Goal: Check status: Check status

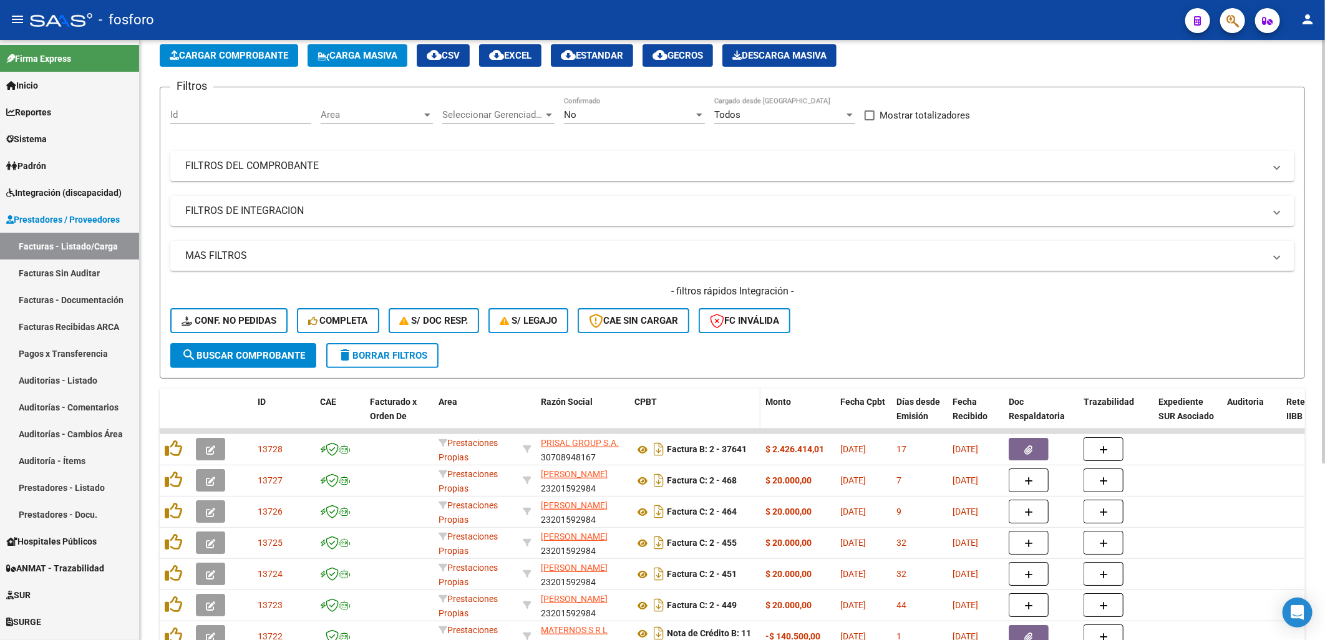
scroll to position [208, 0]
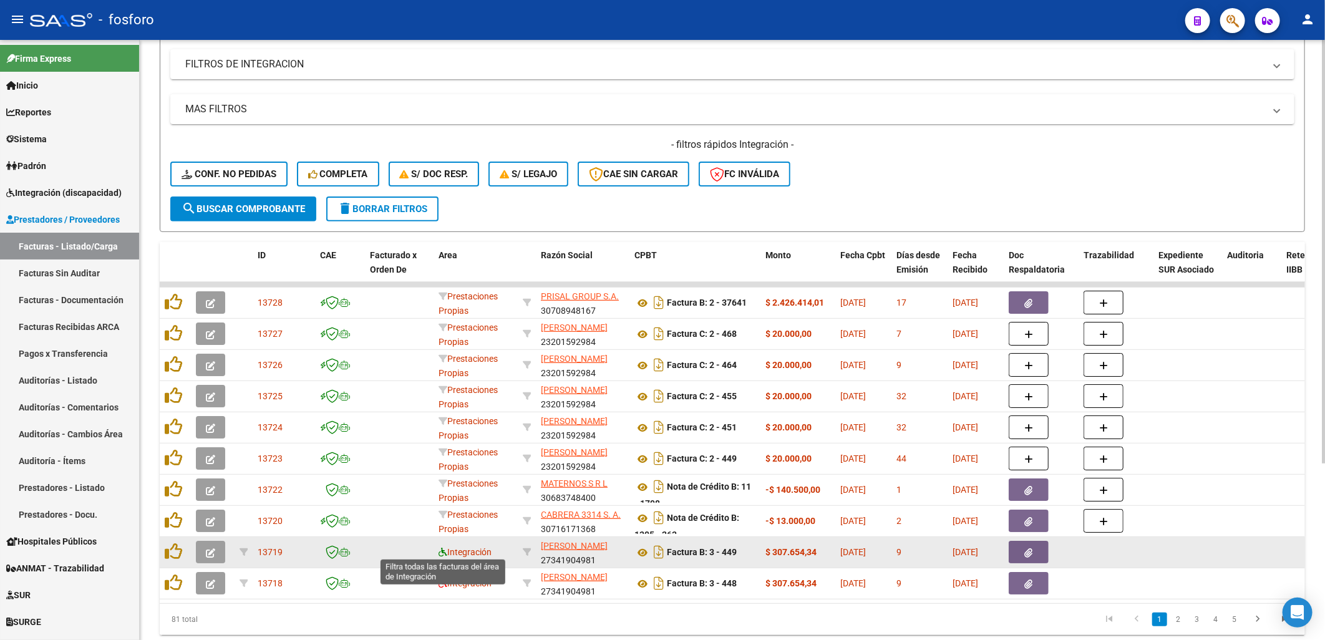
click at [444, 549] on icon at bounding box center [442, 552] width 9 height 9
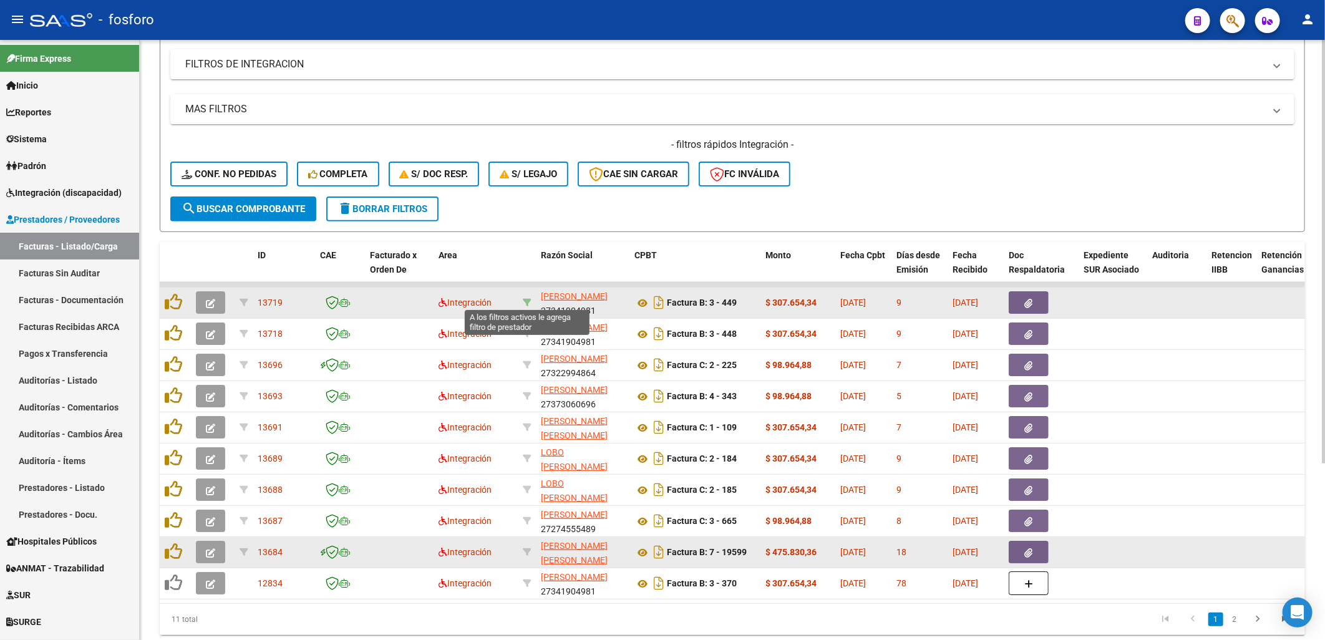
click at [523, 304] on icon at bounding box center [527, 302] width 9 height 9
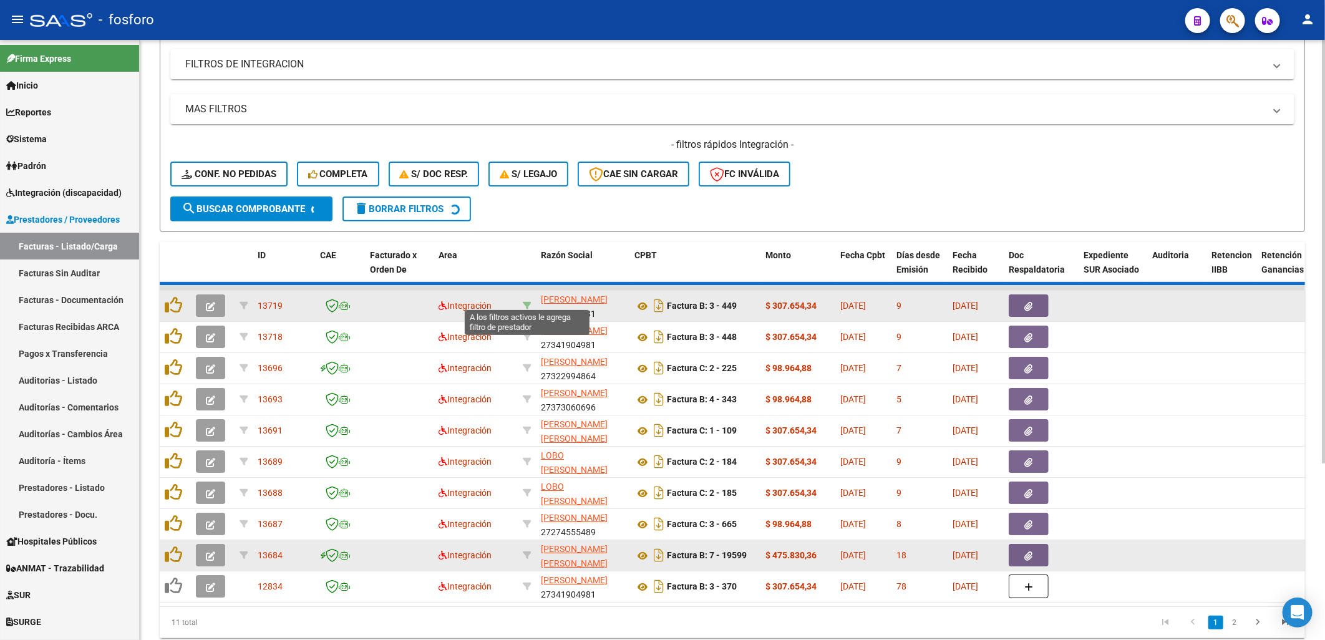
type input "27341904981"
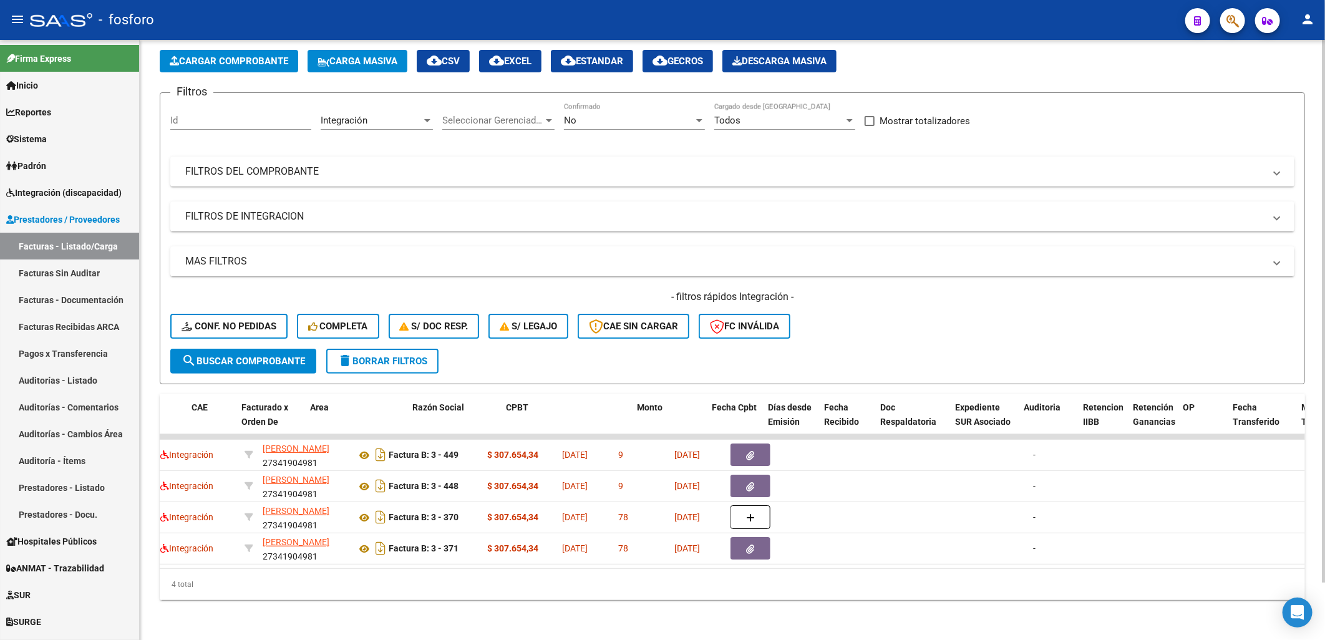
scroll to position [0, 34]
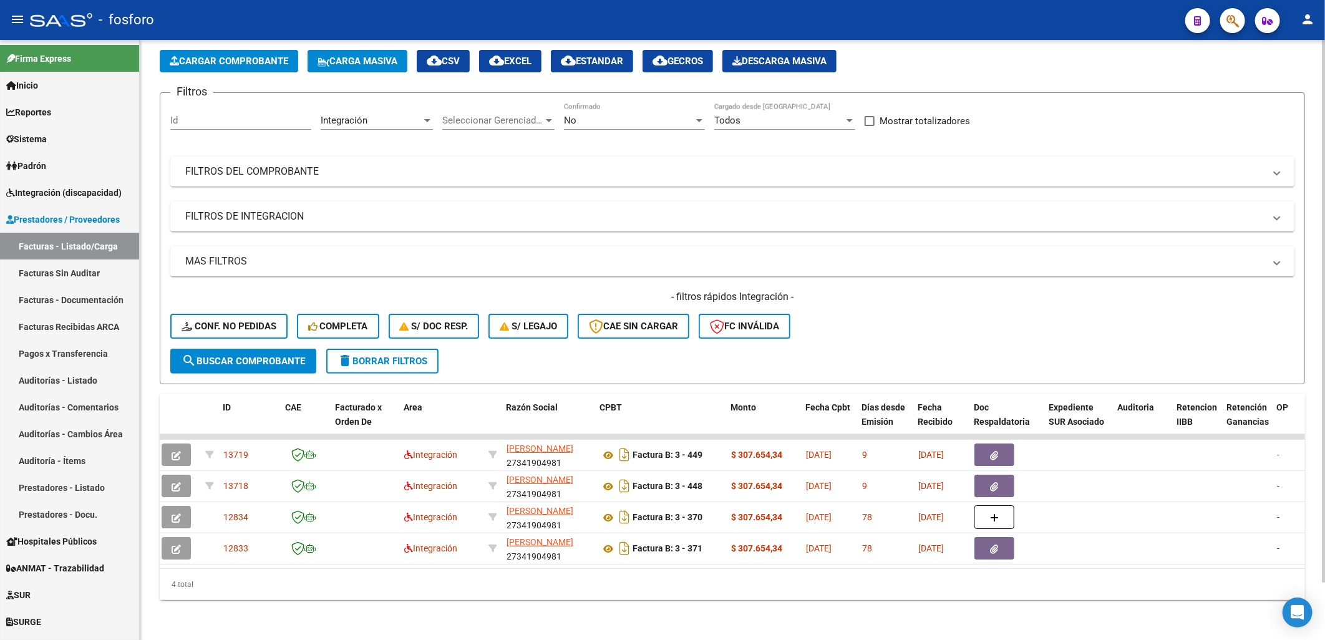
click at [982, 556] on datatable-selection "13719 Integración [PERSON_NAME] 27341904981 Factura B: 3 - 449 $ 307.654,34 [DA…" at bounding box center [697, 561] width 1145 height 11
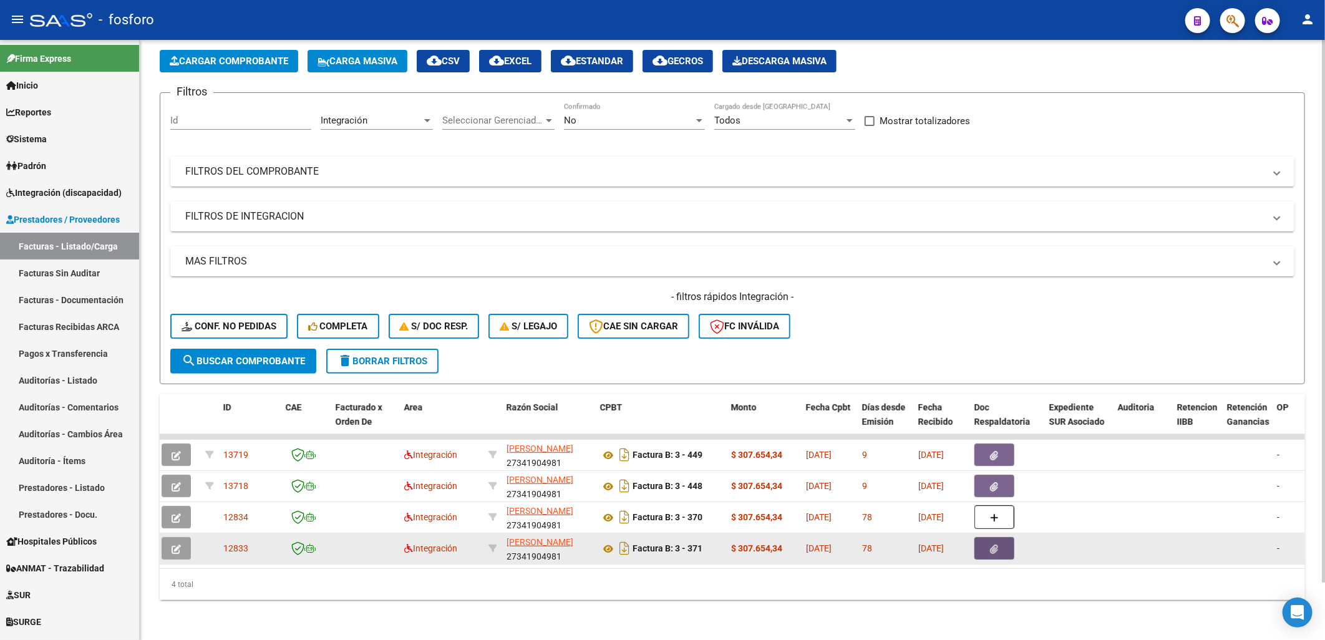
click at [998, 545] on icon "button" at bounding box center [994, 549] width 8 height 9
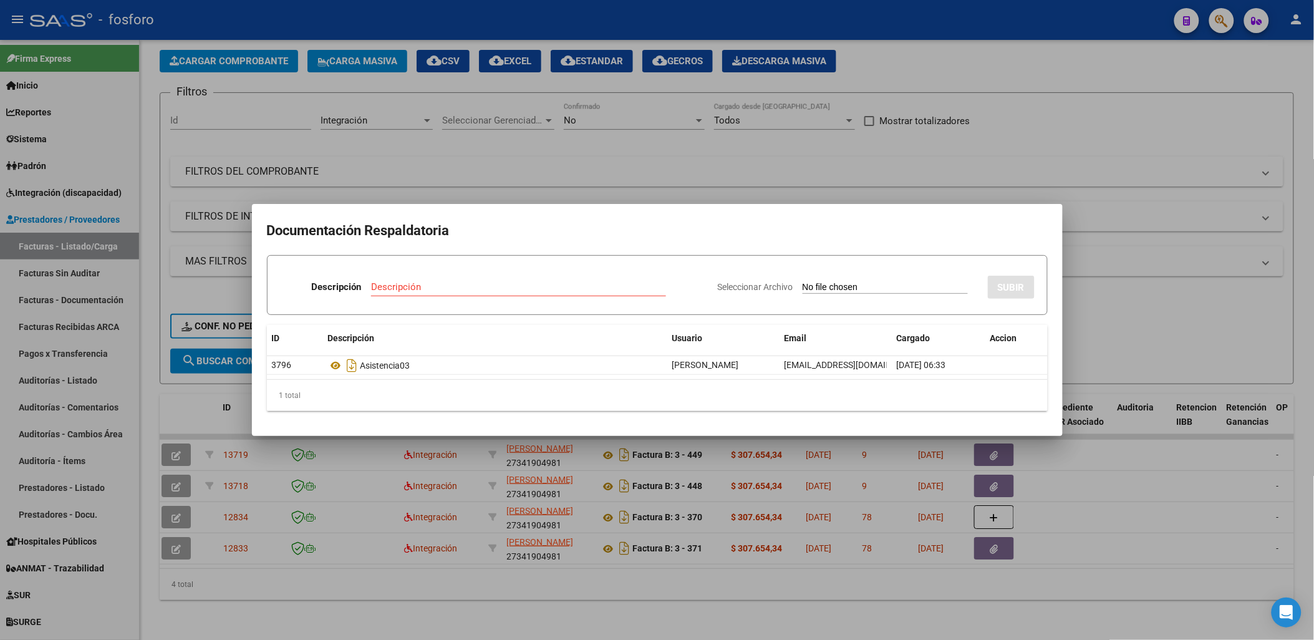
click at [699, 591] on div at bounding box center [657, 320] width 1314 height 640
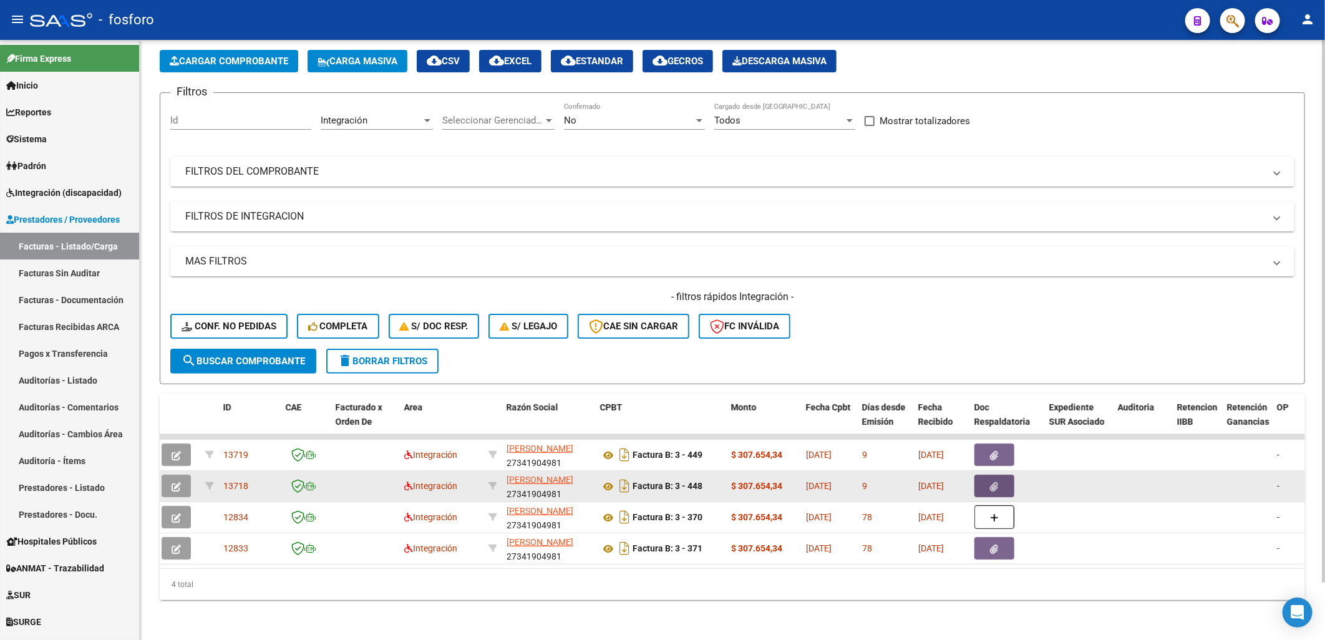
click at [1005, 475] on button "button" at bounding box center [994, 486] width 40 height 22
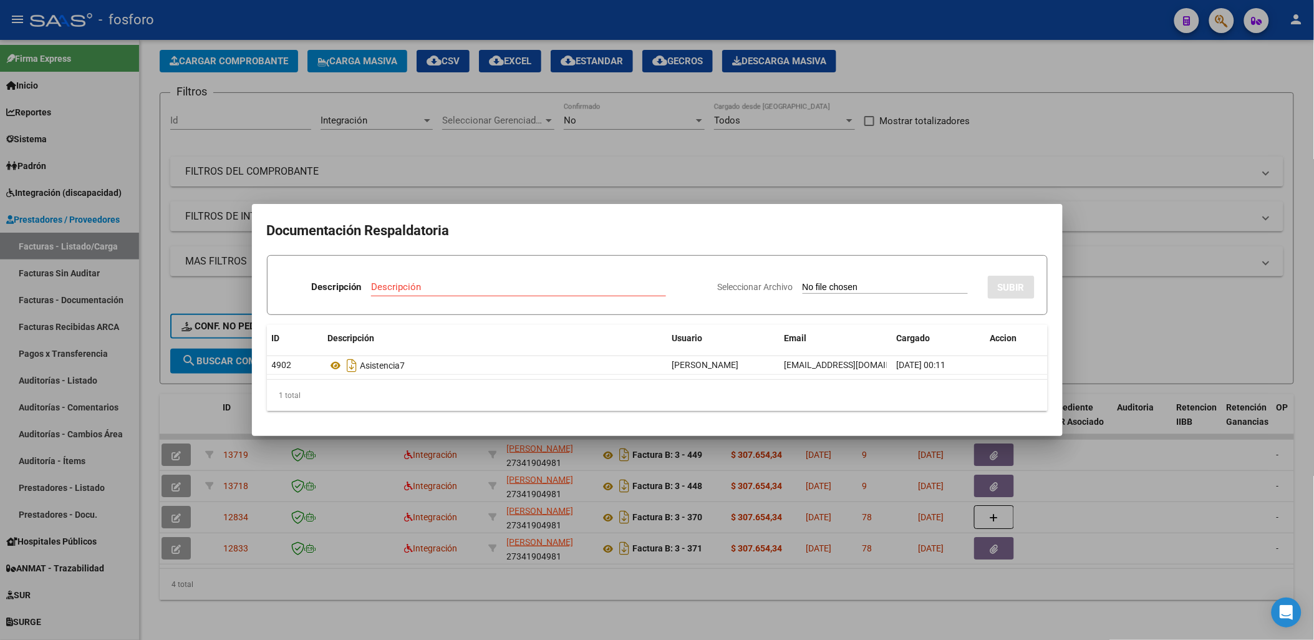
click at [883, 576] on div at bounding box center [657, 320] width 1314 height 640
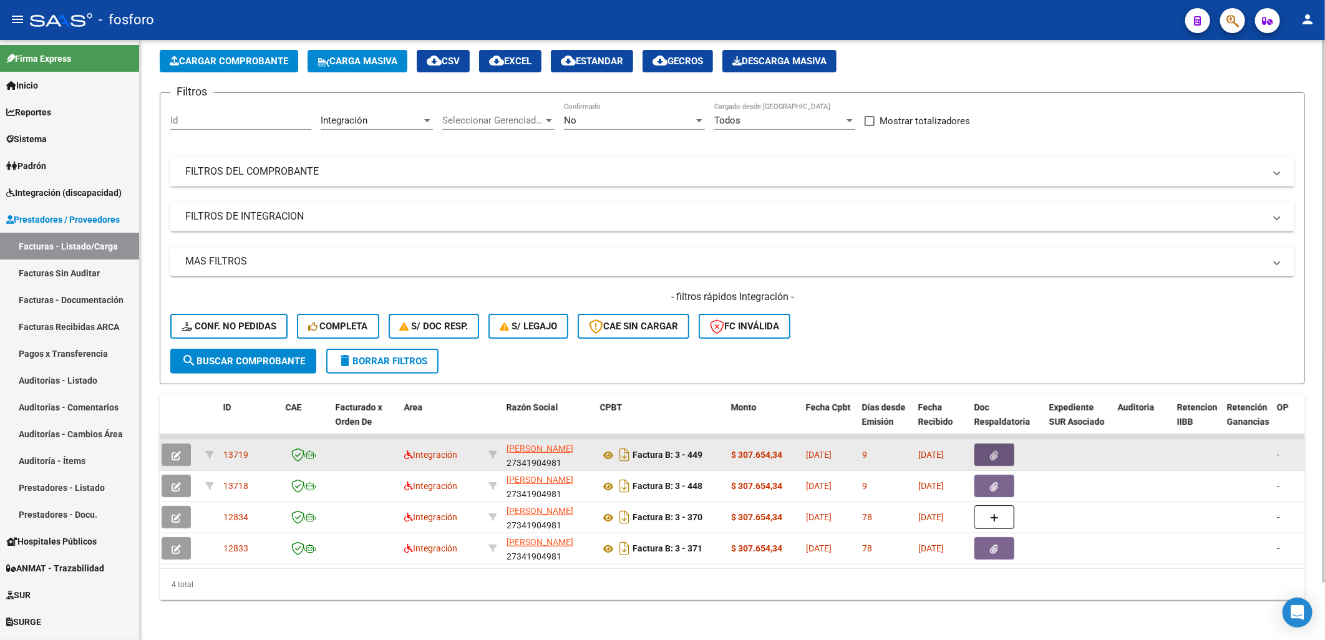
click at [999, 443] on button "button" at bounding box center [994, 454] width 40 height 22
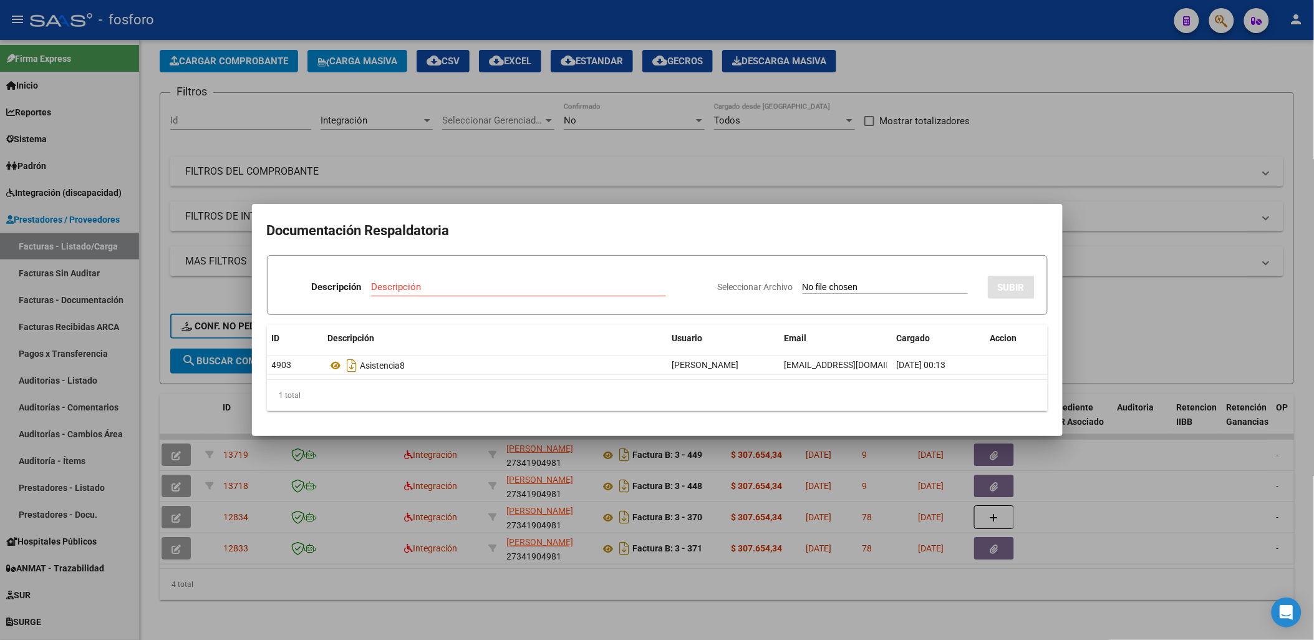
click at [563, 597] on div at bounding box center [657, 320] width 1314 height 640
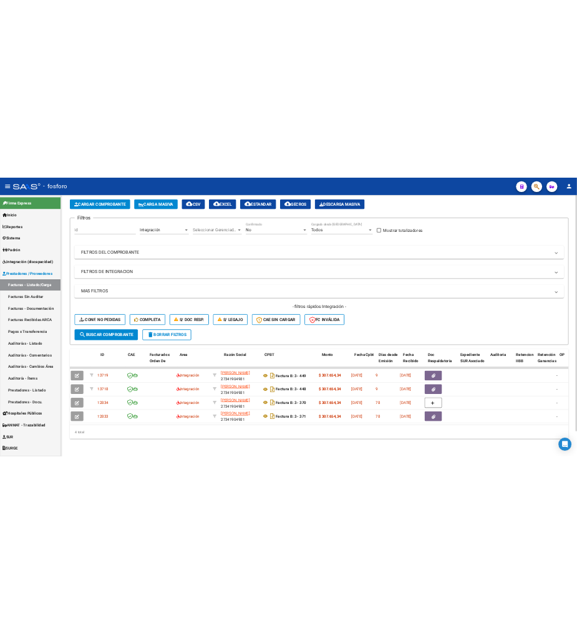
scroll to position [0, 0]
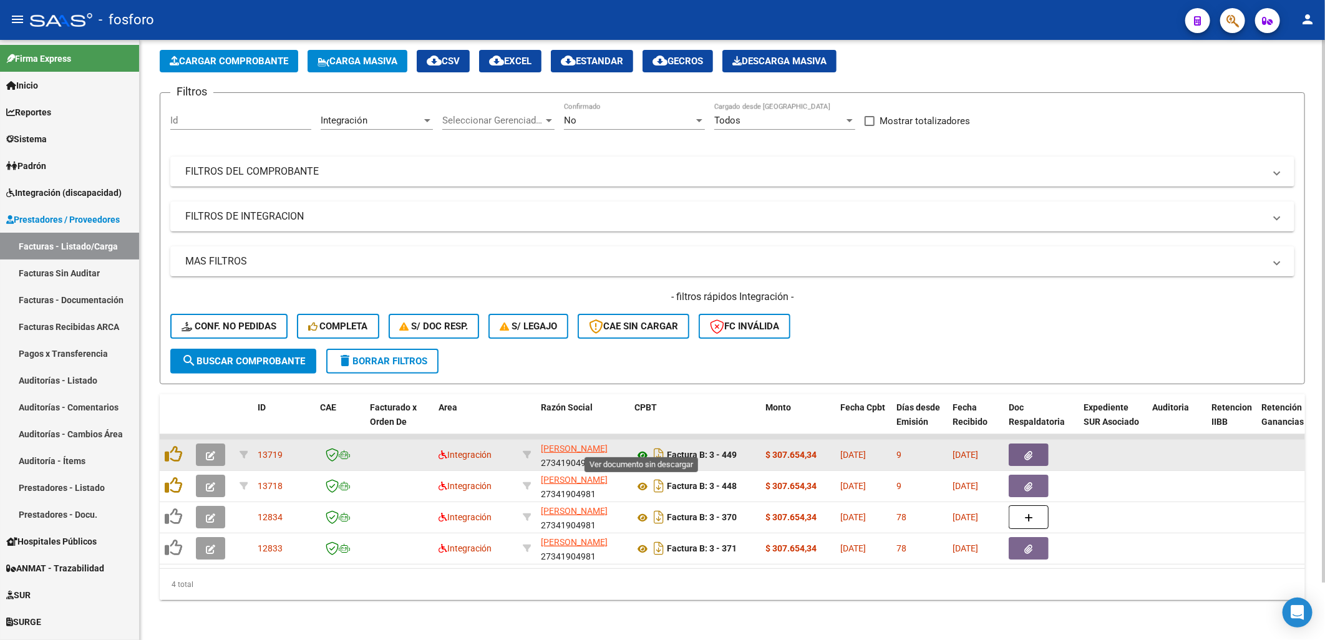
click at [644, 448] on icon at bounding box center [642, 455] width 16 height 15
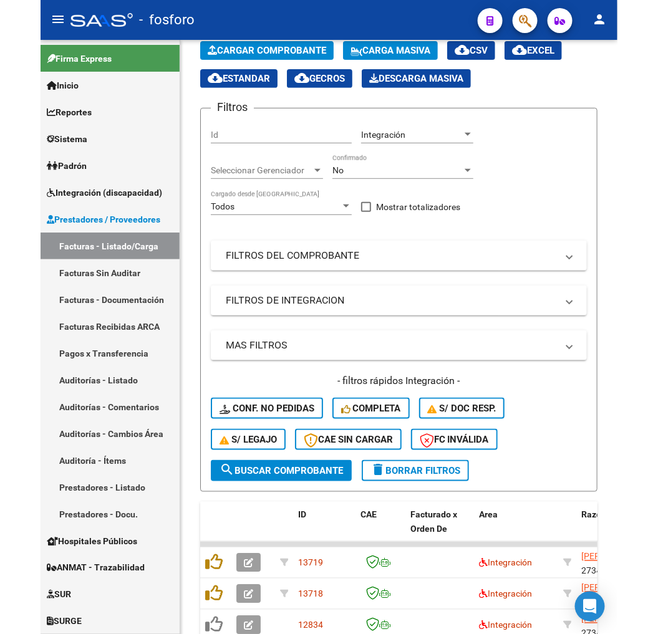
scroll to position [84, 0]
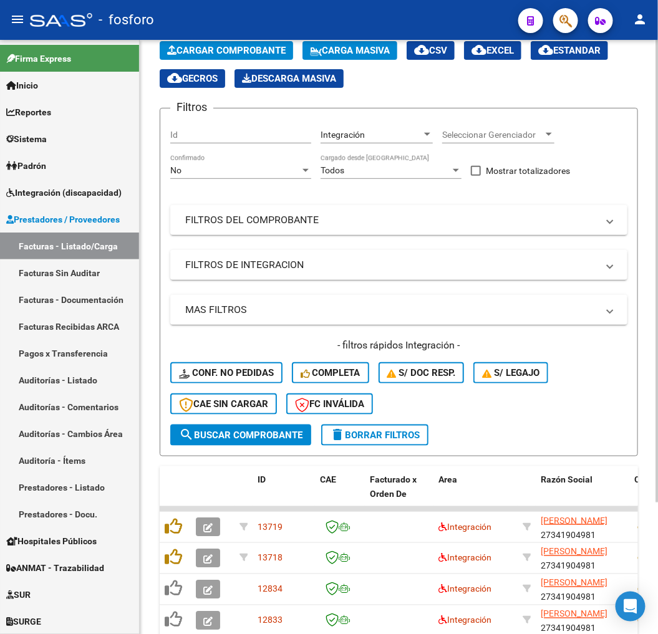
click at [617, 354] on div "- filtros rápidos Integración - Conf. no pedidas Completa S/ Doc Resp. S/ legaj…" at bounding box center [398, 382] width 457 height 86
drag, startPoint x: 631, startPoint y: 353, endPoint x: 576, endPoint y: 383, distance: 63.1
click at [576, 383] on div "- filtros rápidos Integración - Conf. no pedidas Completa S/ Doc Resp. S/ legaj…" at bounding box center [398, 382] width 457 height 86
click at [581, 383] on div "- filtros rápidos Integración - Conf. no pedidas Completa S/ Doc Resp. S/ legaj…" at bounding box center [398, 382] width 457 height 86
click at [518, 438] on form "Filtros Id Integración Area Seleccionar Gerenciador Seleccionar Gerenciador No …" at bounding box center [399, 282] width 478 height 349
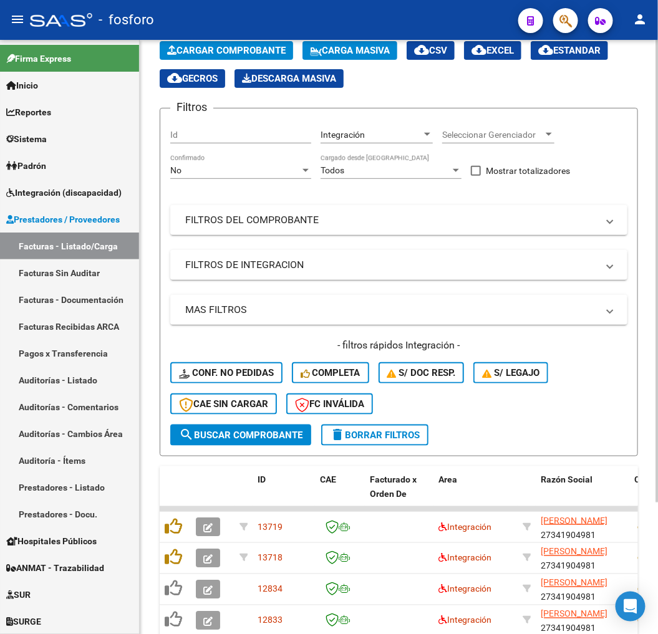
click at [599, 357] on div "- filtros rápidos Integración - Conf. no pedidas Completa S/ Doc Resp. S/ legaj…" at bounding box center [398, 382] width 457 height 86
click at [588, 396] on div "- filtros rápidos Integración - Conf. no pedidas Completa S/ Doc Resp. S/ legaj…" at bounding box center [398, 382] width 457 height 86
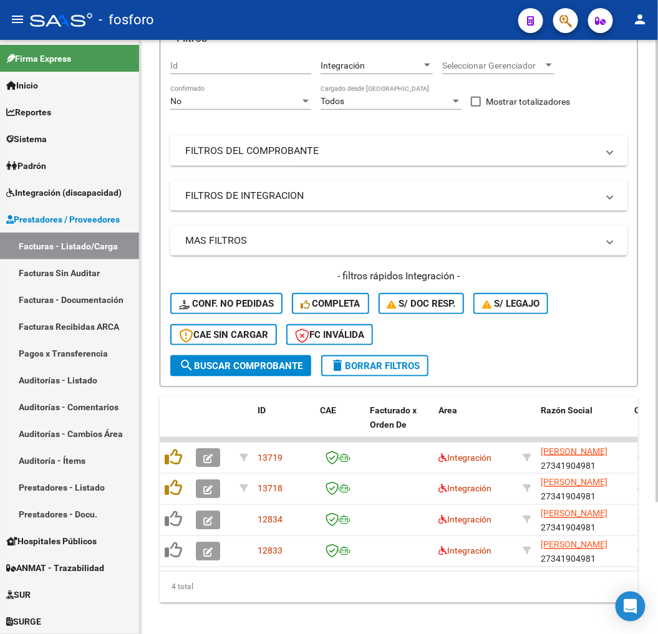
scroll to position [170, 0]
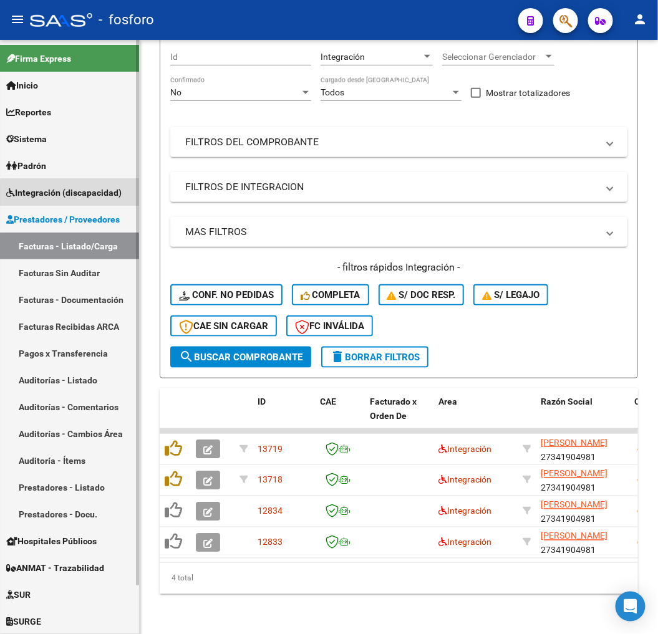
click at [95, 198] on span "Integración (discapacidad)" at bounding box center [63, 193] width 115 height 14
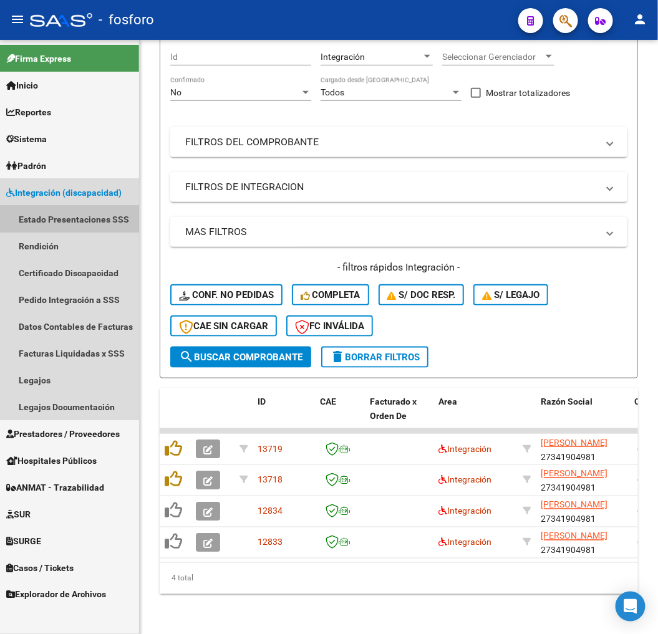
click at [75, 221] on link "Estado Presentaciones SSS" at bounding box center [69, 219] width 139 height 27
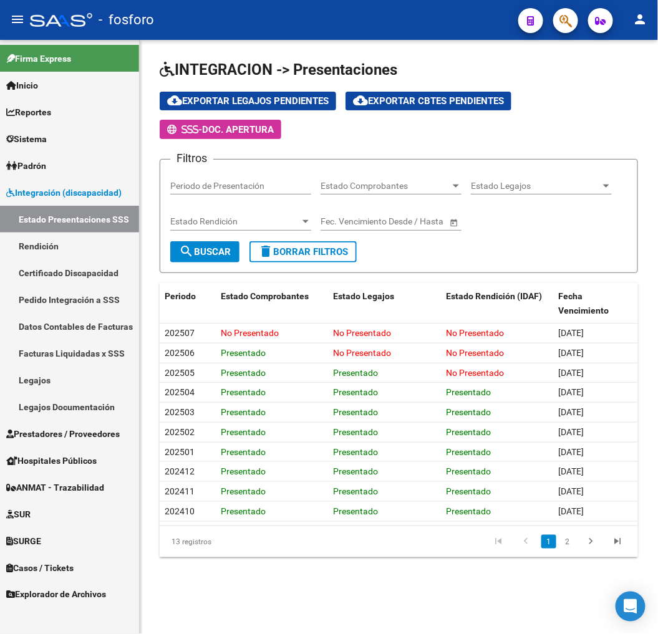
click at [69, 196] on span "Integración (discapacidad)" at bounding box center [63, 193] width 115 height 14
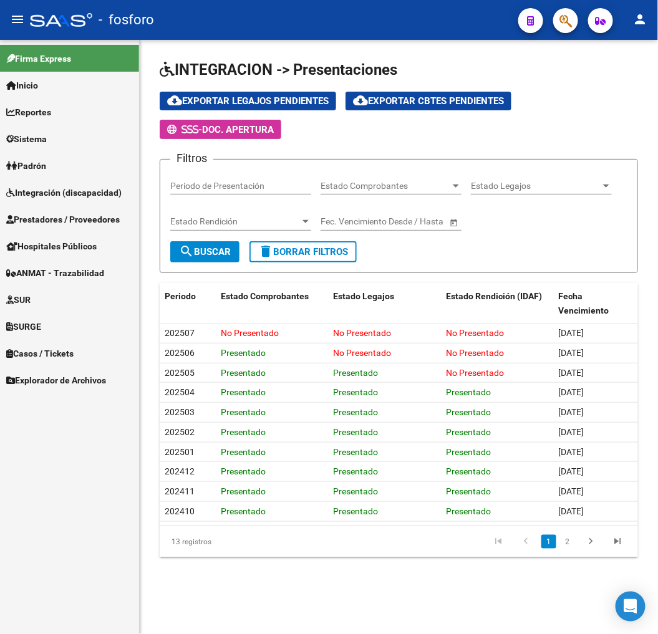
click at [70, 217] on span "Prestadores / Proveedores" at bounding box center [63, 220] width 114 height 14
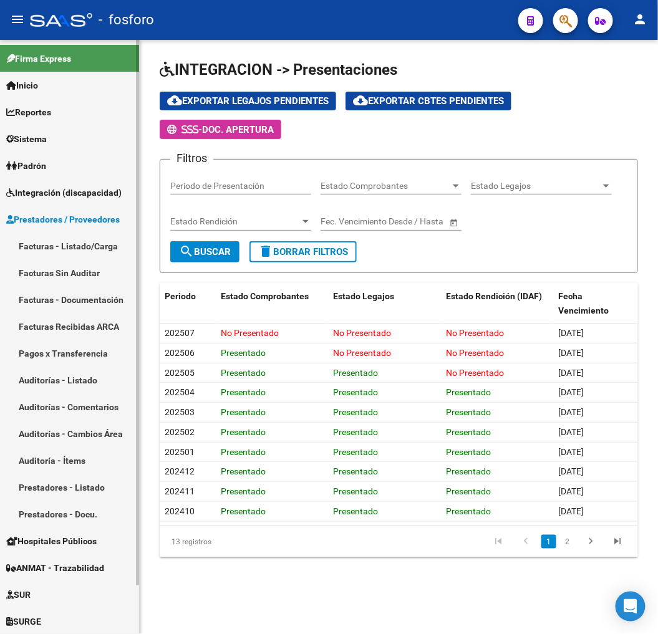
click at [72, 240] on link "Facturas - Listado/Carga" at bounding box center [69, 246] width 139 height 27
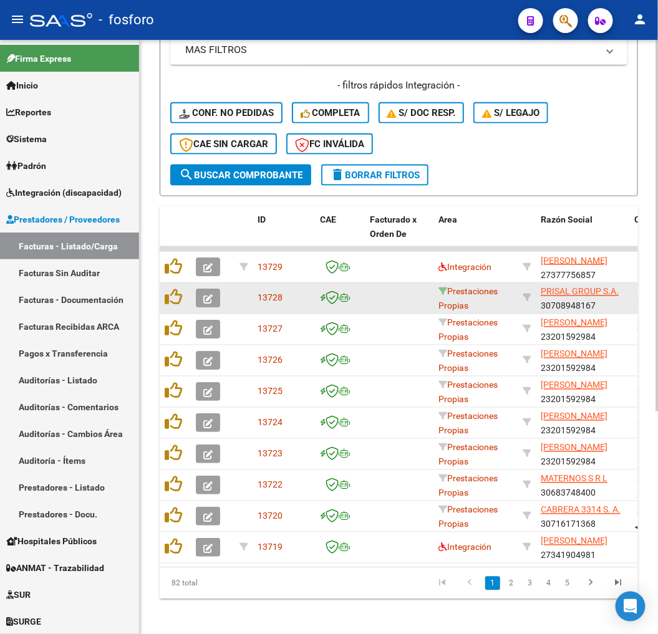
scroll to position [357, 0]
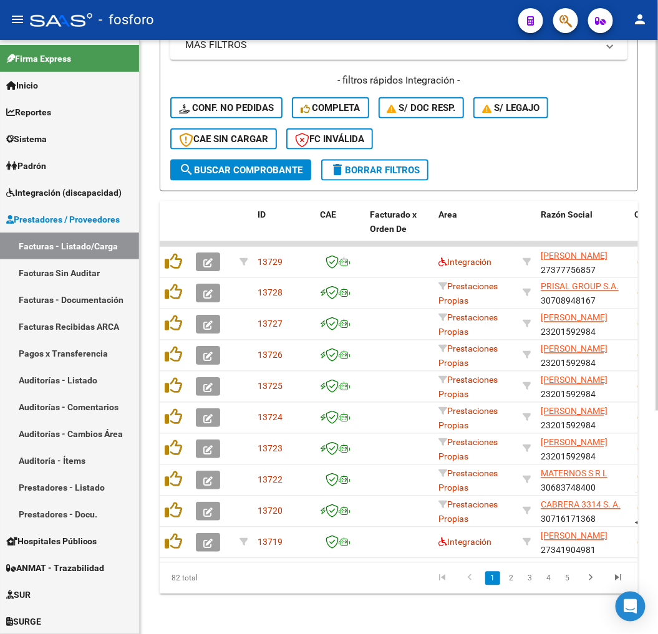
drag, startPoint x: 299, startPoint y: 621, endPoint x: 269, endPoint y: 580, distance: 51.3
click at [298, 619] on div "Video tutorial PRESTADORES -> Listado de CPBTs Emitidos por Prestadores / Prove…" at bounding box center [399, 163] width 518 height 944
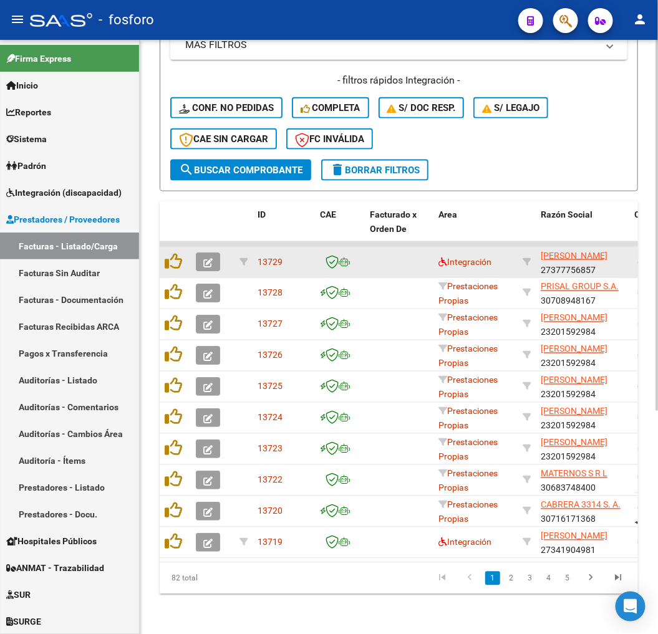
click at [441, 255] on div "Integración" at bounding box center [475, 262] width 74 height 14
click at [440, 262] on datatable-body-cell "Integración" at bounding box center [475, 262] width 84 height 31
click at [443, 258] on icon at bounding box center [442, 262] width 9 height 9
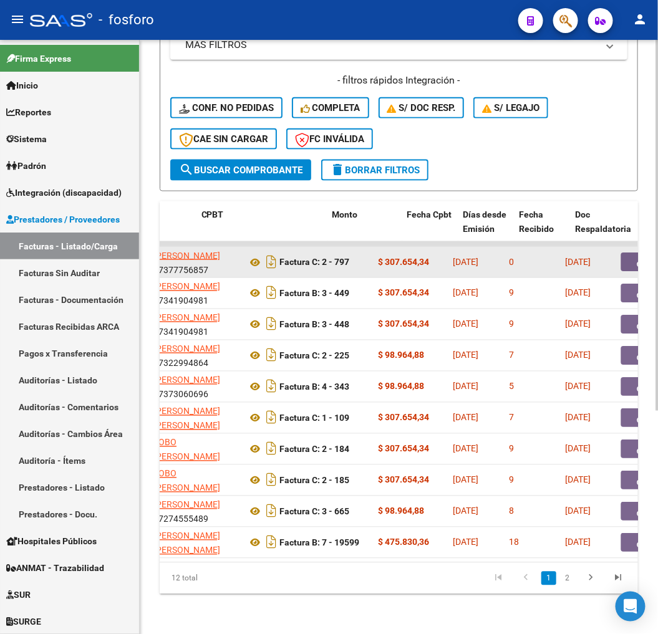
scroll to position [0, 433]
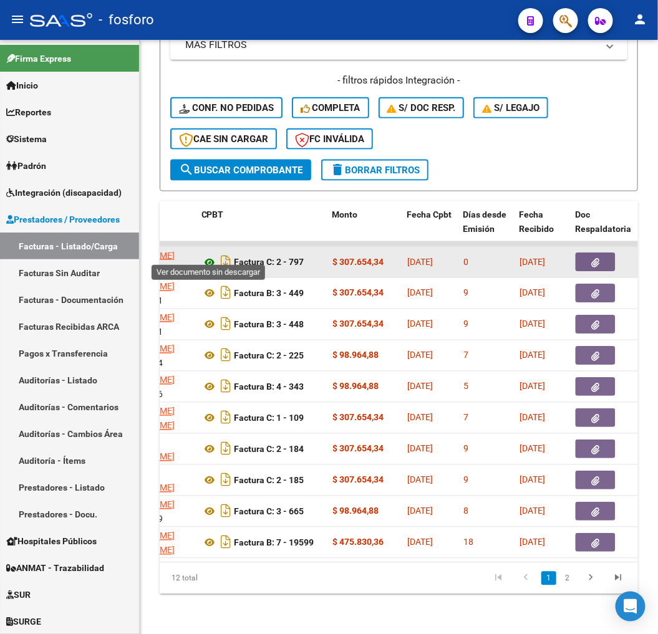
click at [212, 256] on icon at bounding box center [209, 262] width 16 height 15
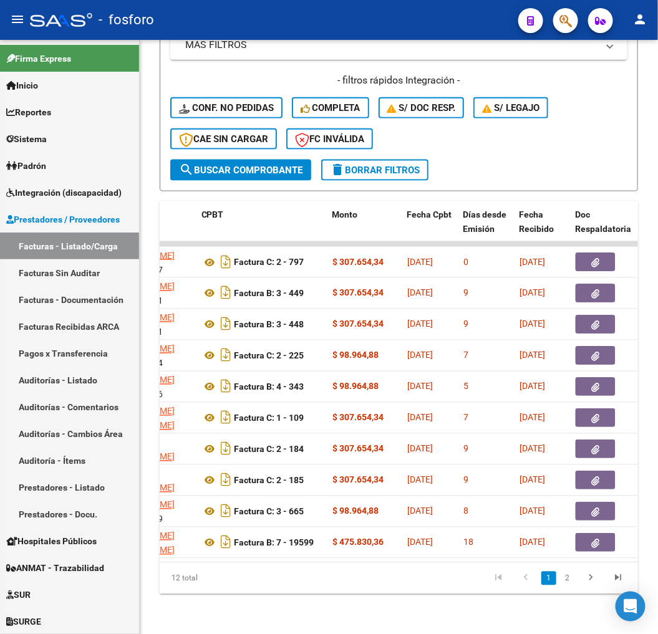
click at [7, 27] on button "menu" at bounding box center [17, 19] width 25 height 25
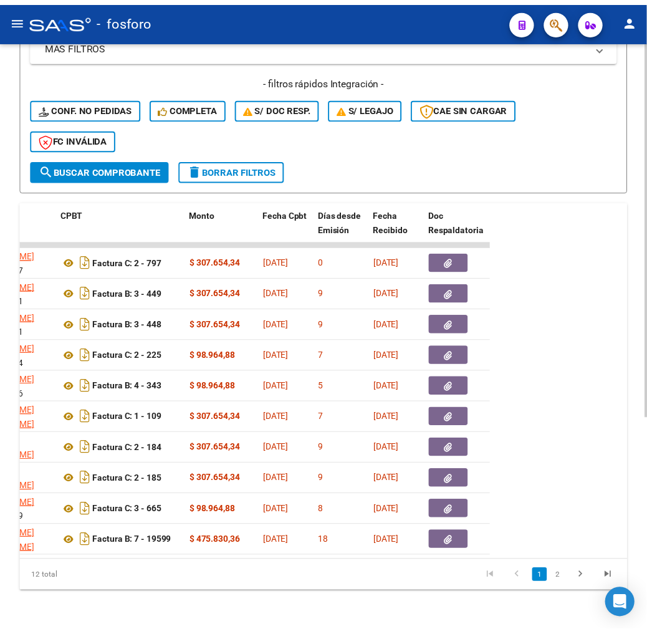
scroll to position [0, 0]
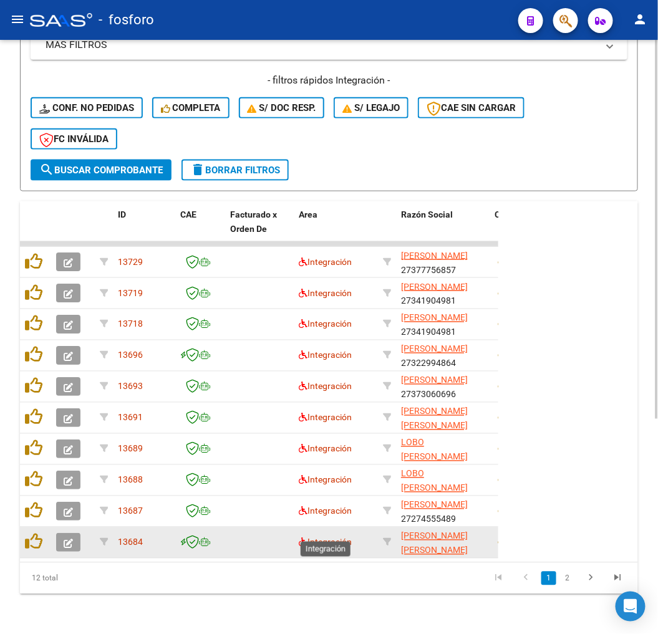
click at [309, 538] on span "Integración" at bounding box center [325, 543] width 53 height 10
click at [304, 538] on icon at bounding box center [303, 542] width 9 height 9
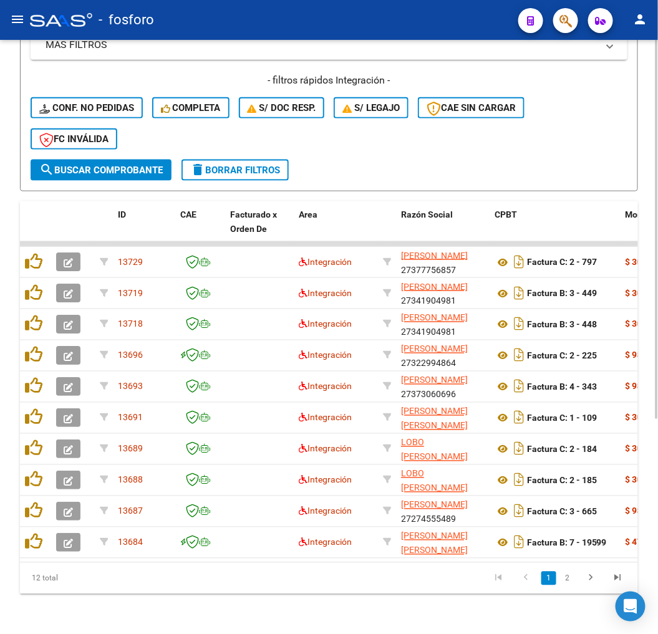
click at [354, 597] on div "Video tutorial PRESTADORES -> Listado de CPBTs Emitidos por Prestadores / Prove…" at bounding box center [329, 173] width 658 height 924
click at [538, 164] on form "Filtros Id Integración Area Seleccionar Gerenciador Seleccionar Gerenciador No …" at bounding box center [329, 17] width 618 height 349
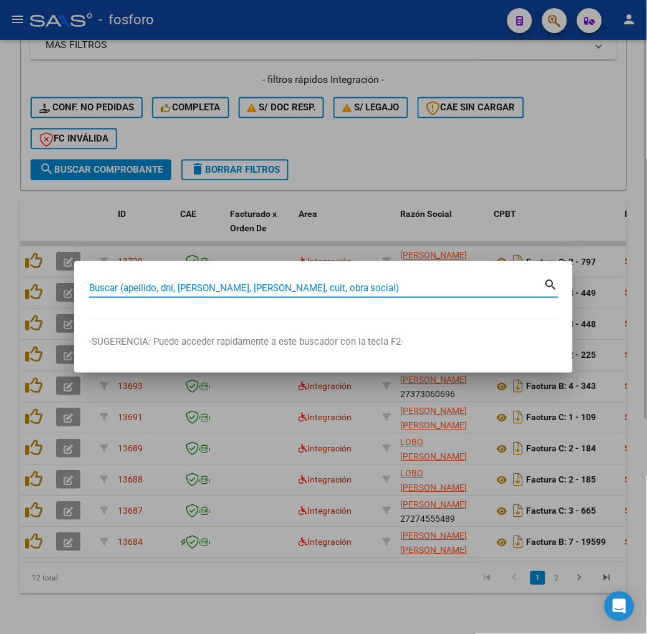
paste input "27567266503"
type input "27567266503"
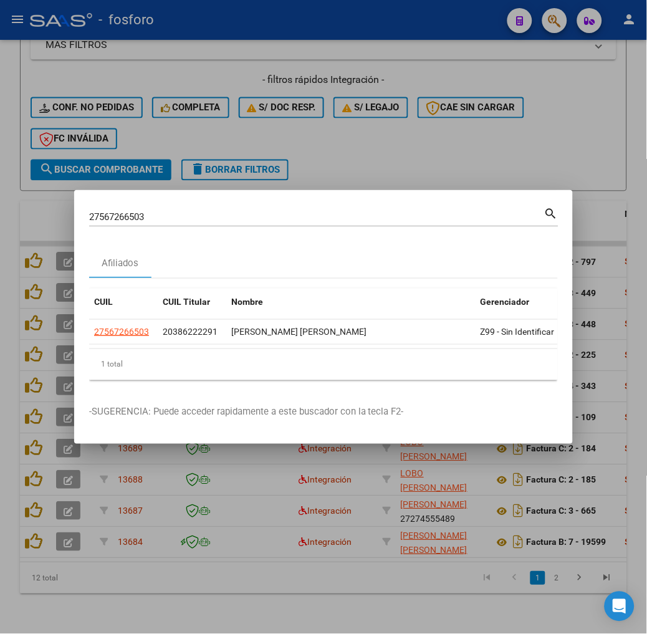
click at [87, 556] on div at bounding box center [323, 317] width 647 height 634
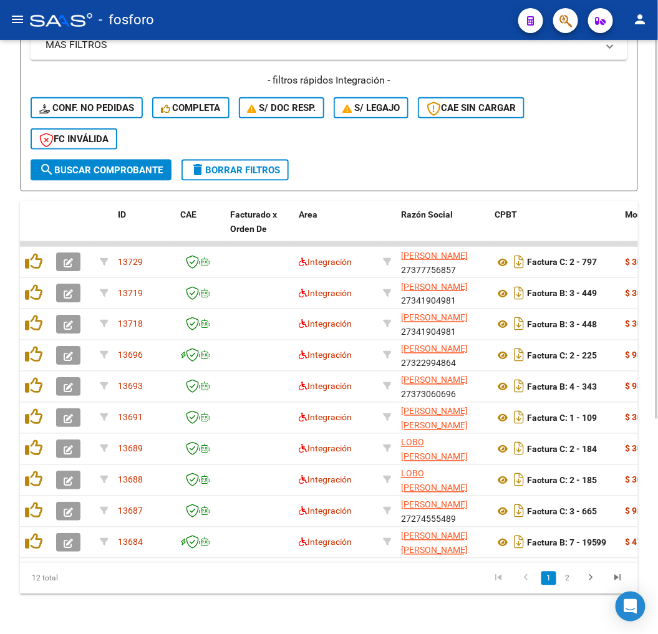
click at [516, 138] on div "- filtros rápidos Integración - Conf. no pedidas Completa S/ Doc Resp. S/ legaj…" at bounding box center [329, 117] width 597 height 86
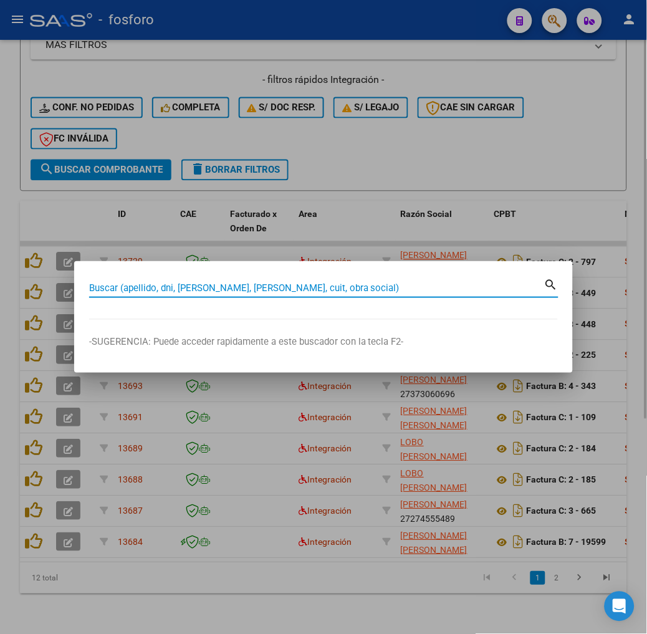
paste input "27300355183"
type input "27300355183"
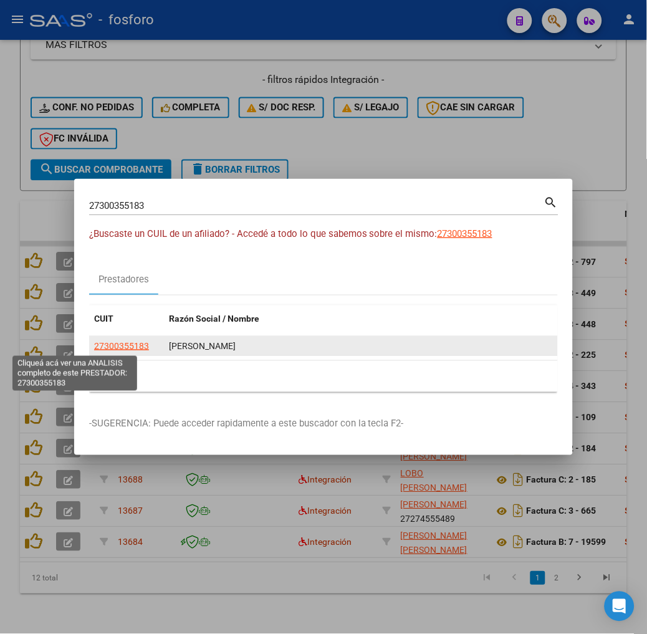
click at [94, 349] on span "27300355183" at bounding box center [121, 346] width 55 height 10
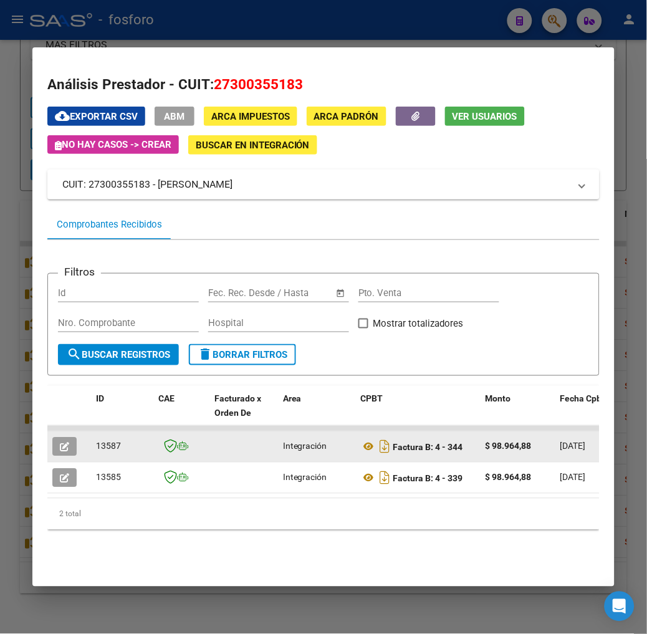
click at [52, 448] on button "button" at bounding box center [64, 447] width 24 height 19
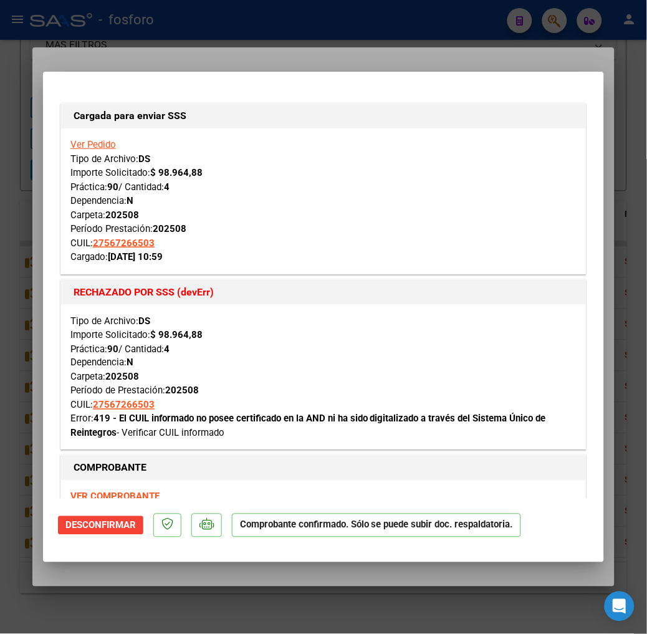
click at [393, 335] on div "Tipo de Archivo: DS Importe Solicitado: $ 98.964,88 Práctica: 90 / Cantidad: 4 …" at bounding box center [323, 377] width 506 height 127
type input "$ 0,00"
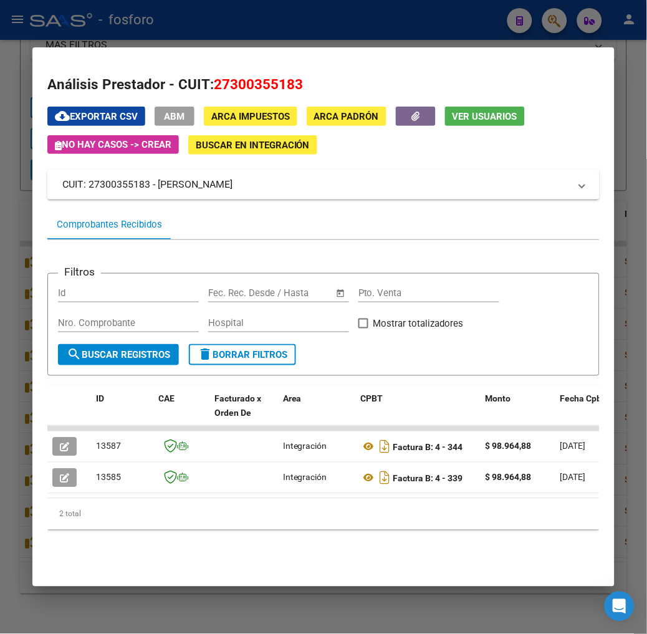
click at [644, 110] on div at bounding box center [323, 317] width 647 height 634
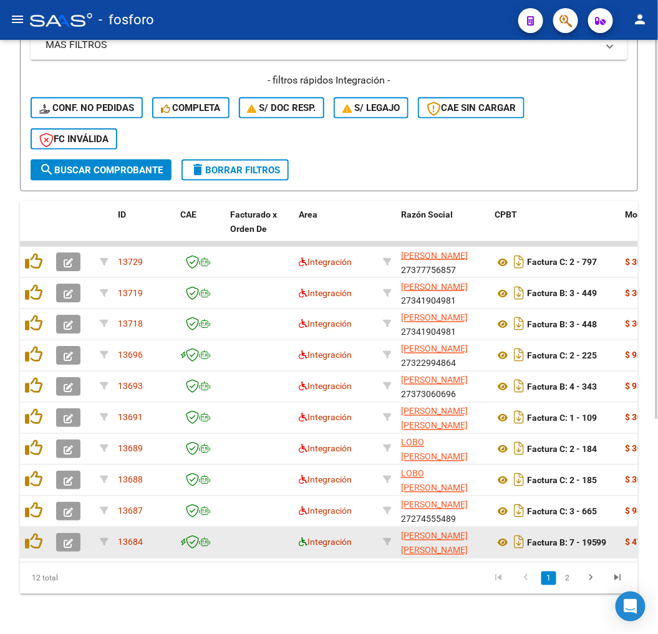
click at [303, 538] on icon at bounding box center [303, 542] width 9 height 9
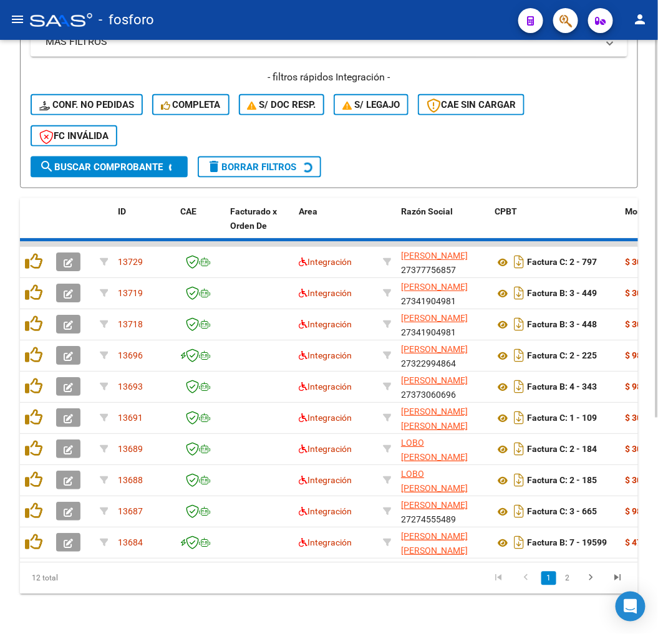
click at [123, 572] on div "12 total" at bounding box center [81, 578] width 122 height 31
